Goal: Find contact information: Find contact information

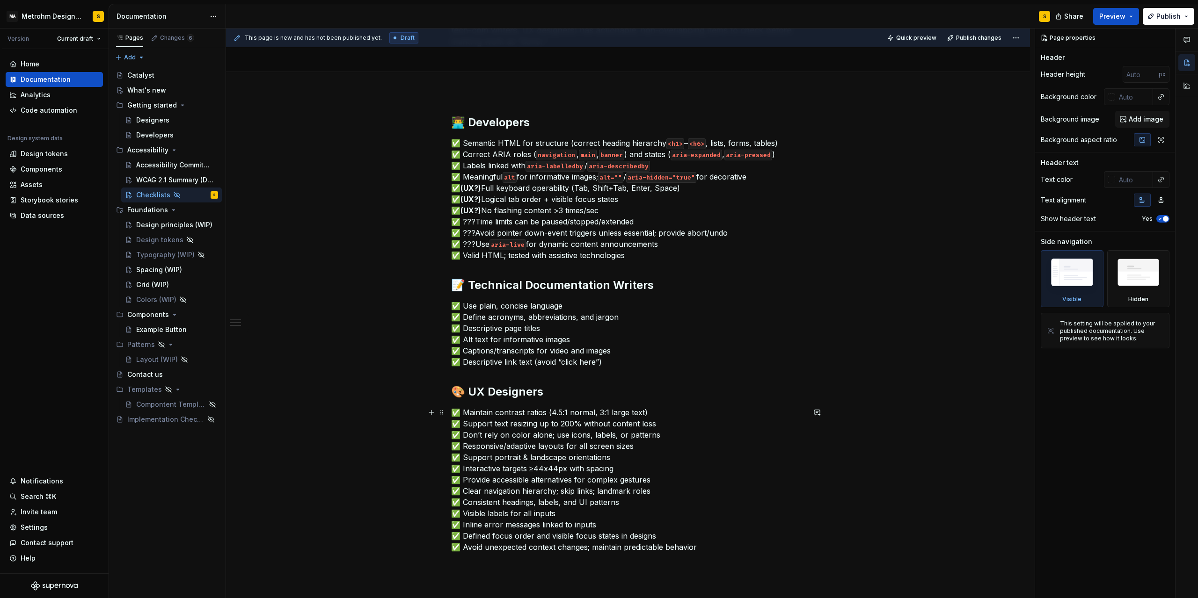
scroll to position [126, 0]
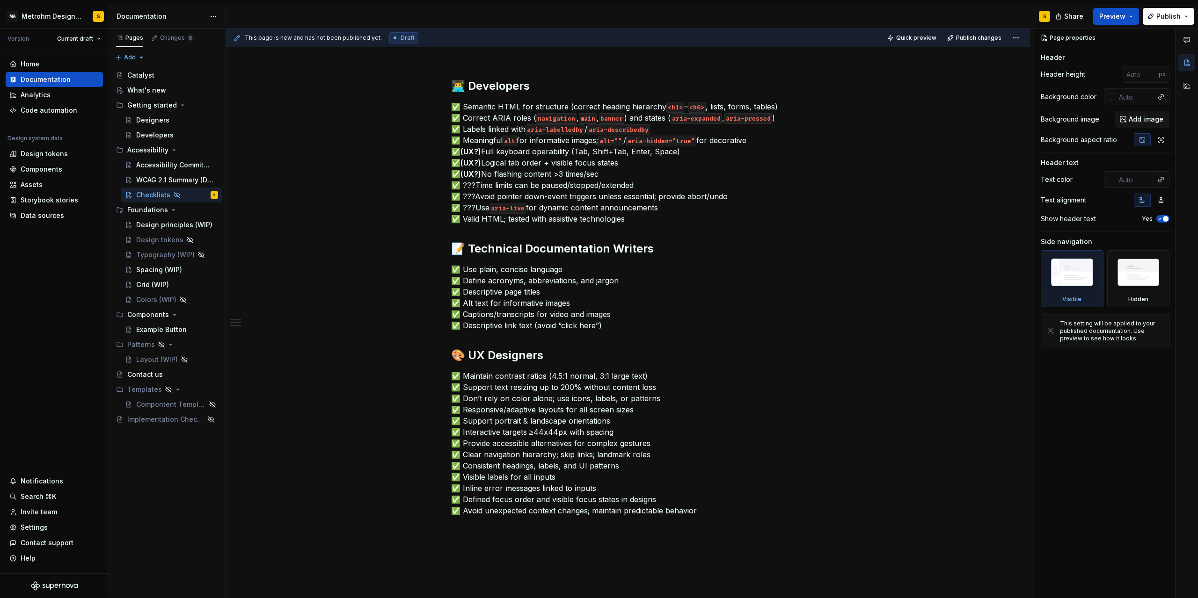
click at [1047, 18] on div "S" at bounding box center [1044, 16] width 11 height 11
click at [1042, 15] on div "S" at bounding box center [1044, 16] width 11 height 11
click at [1045, 17] on div "S" at bounding box center [1044, 16] width 3 height 7
click at [99, 17] on html "MA Metrohm Design System S Version Current draft Home Documentation Analytics C…" at bounding box center [599, 299] width 1198 height 598
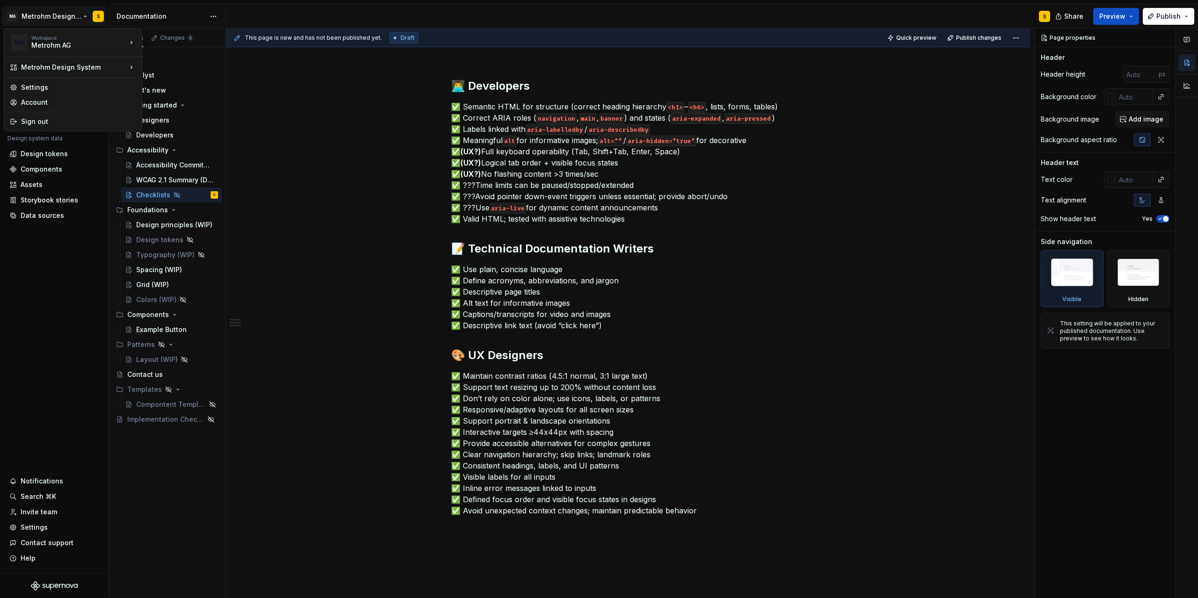
type textarea "*"
click at [43, 122] on div "Sign out" at bounding box center [78, 121] width 115 height 9
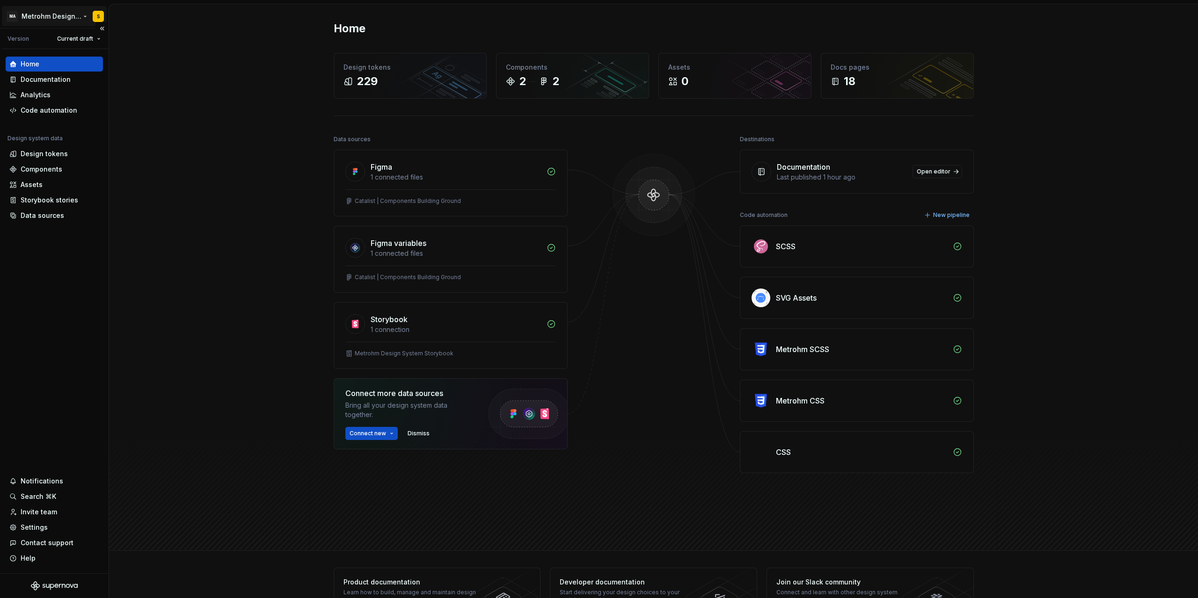
click at [100, 17] on html "MA Metrohm Design System S Version Current draft Home Documentation Analytics C…" at bounding box center [599, 299] width 1198 height 598
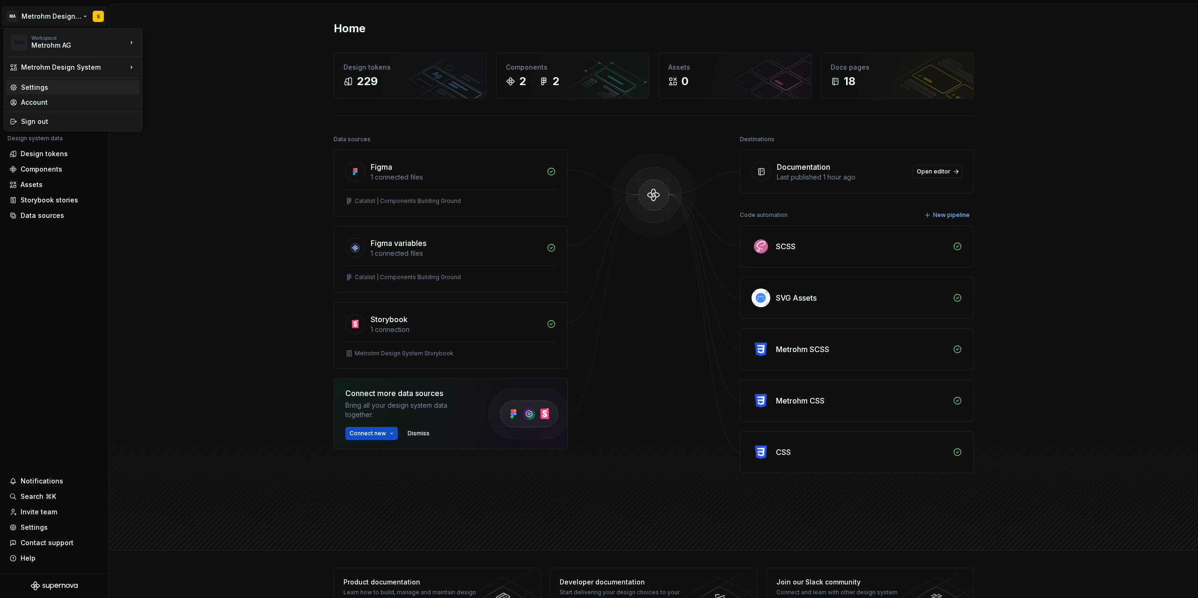
click at [46, 88] on div "Settings" at bounding box center [78, 87] width 115 height 9
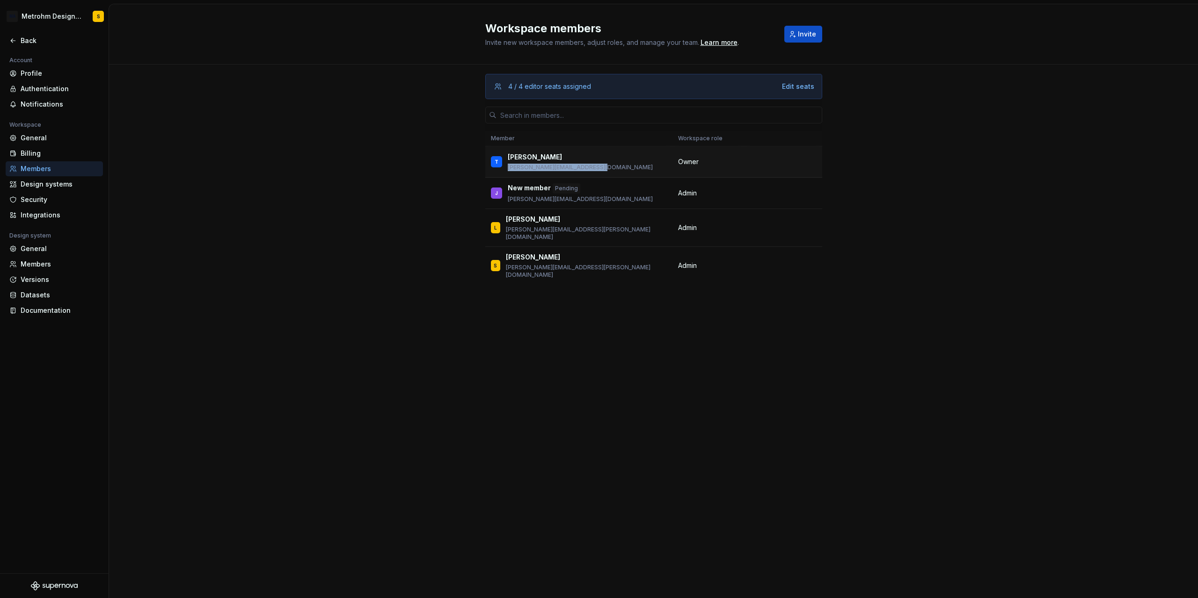
drag, startPoint x: 608, startPoint y: 167, endPoint x: 506, endPoint y: 166, distance: 101.5
click at [506, 166] on div "T Thomas thomas.mittermair@metrohm.com" at bounding box center [579, 162] width 176 height 20
copy p "thomas.mittermair@metrohm.com"
